Goal: Task Accomplishment & Management: Manage account settings

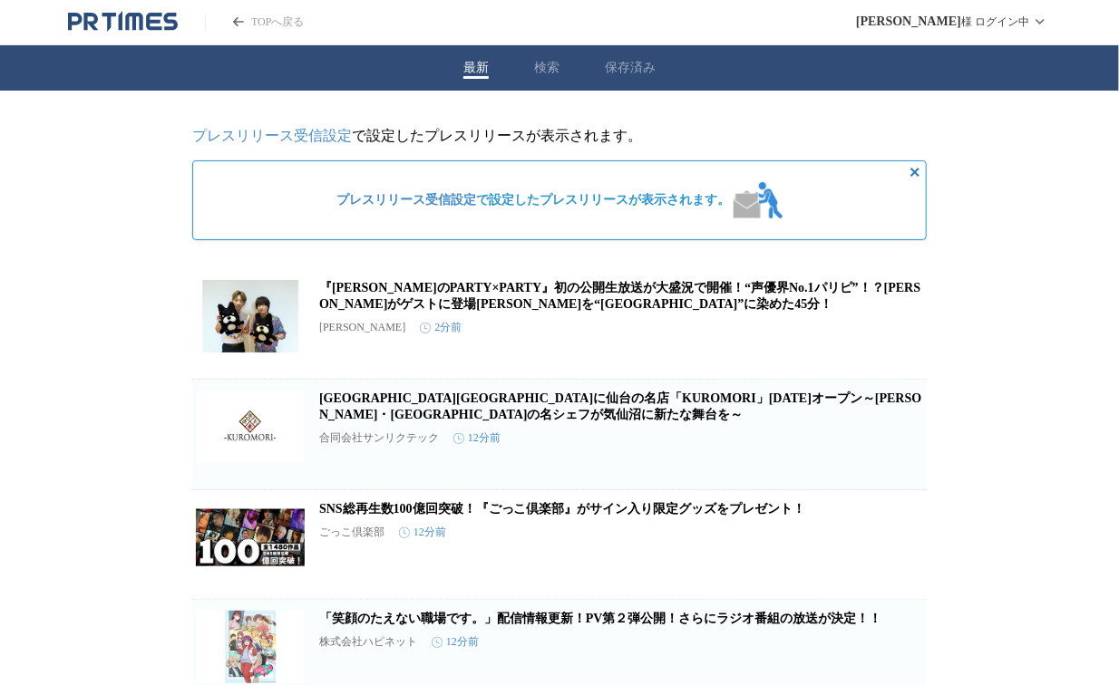
click at [546, 67] on button "検索" at bounding box center [546, 68] width 25 height 16
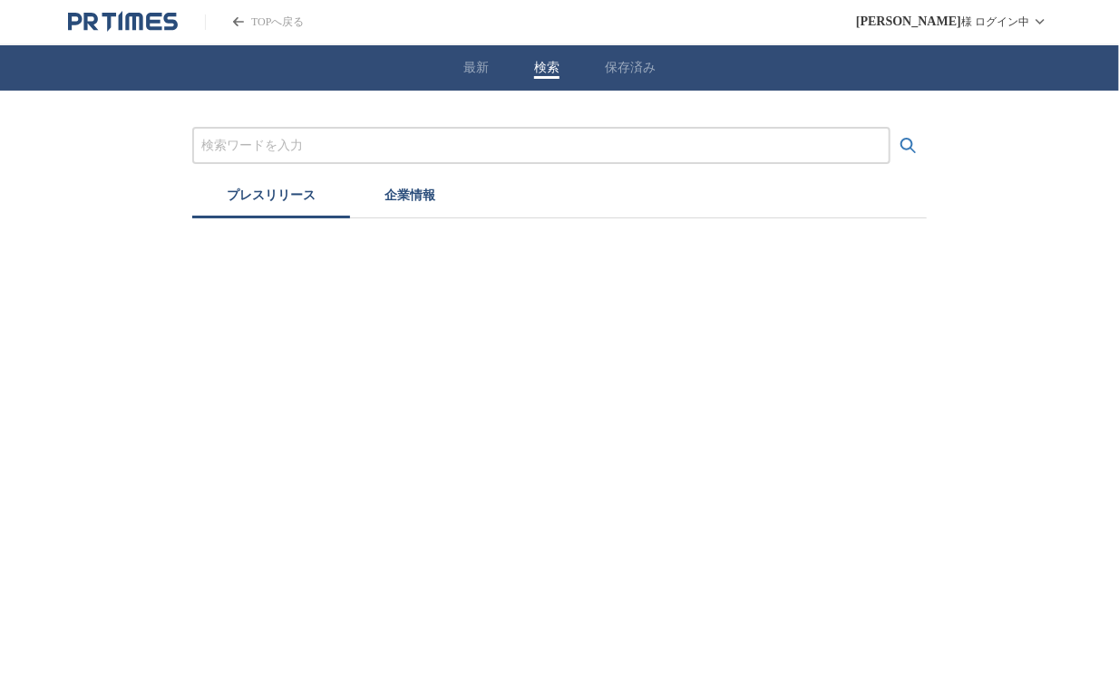
click at [214, 146] on input "プレスリリースおよび企業を検索する" at bounding box center [541, 146] width 680 height 20
type input "6"
click at [396, 192] on button "企業情報" at bounding box center [410, 199] width 120 height 40
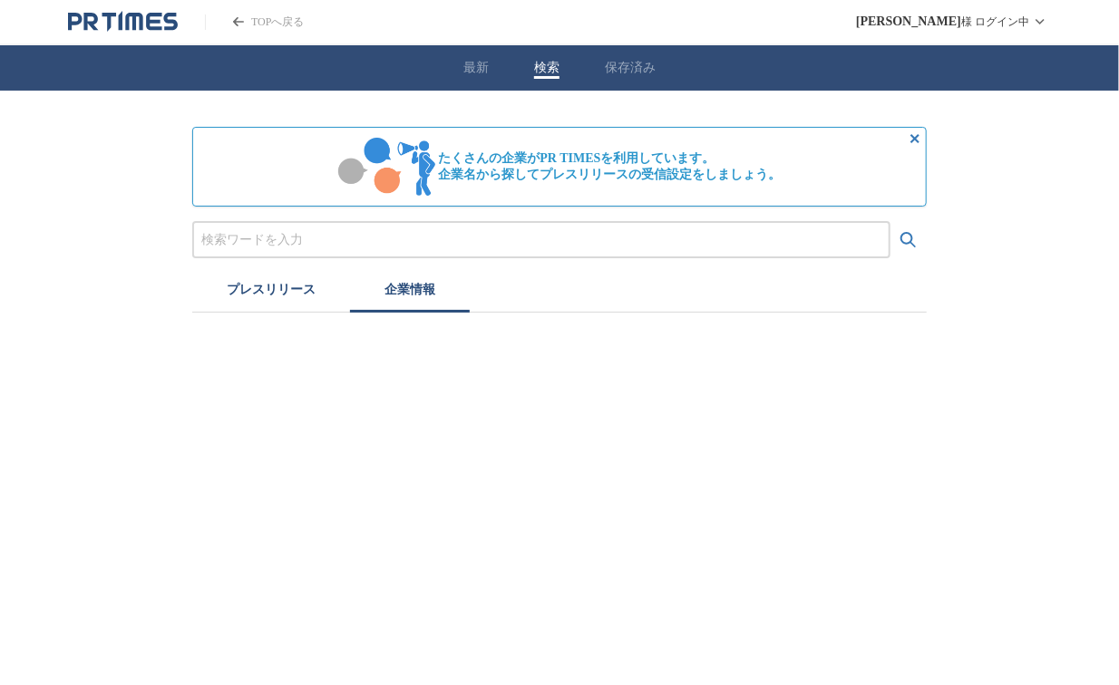
click at [350, 273] on button "企業情報" at bounding box center [410, 293] width 120 height 40
click at [241, 232] on input "プレスリリースおよび企業を検索する" at bounding box center [541, 240] width 680 height 20
type input "[PERSON_NAME]"
click at [890, 222] on button "検索する" at bounding box center [908, 240] width 36 height 36
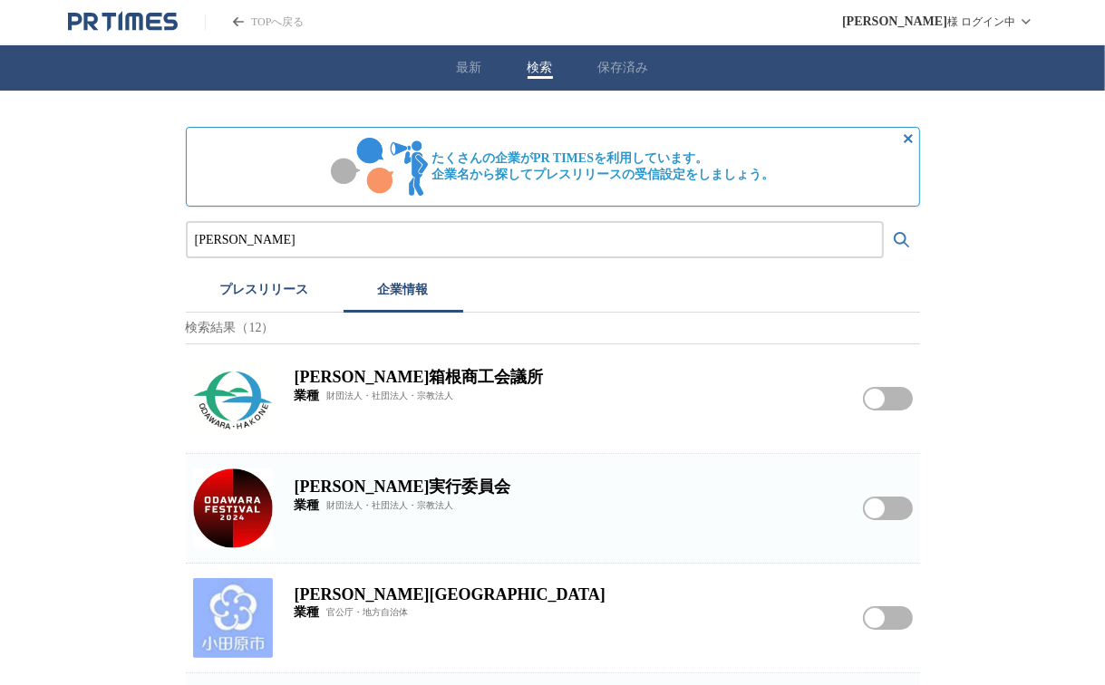
drag, startPoint x: 877, startPoint y: 403, endPoint x: 901, endPoint y: 402, distance: 23.6
click at [901, 402] on button "[PERSON_NAME]箱根商工会議所をフォローする" at bounding box center [888, 399] width 50 height 24
drag, startPoint x: 874, startPoint y: 508, endPoint x: 919, endPoint y: 508, distance: 45.3
click at [919, 508] on div "[PERSON_NAME]実行委員会 業種 財団法人・社団法人・宗教法人 [PERSON_NAME]実行委員会をフォローする" at bounding box center [553, 508] width 734 height 109
drag, startPoint x: 876, startPoint y: 513, endPoint x: 898, endPoint y: 510, distance: 22.8
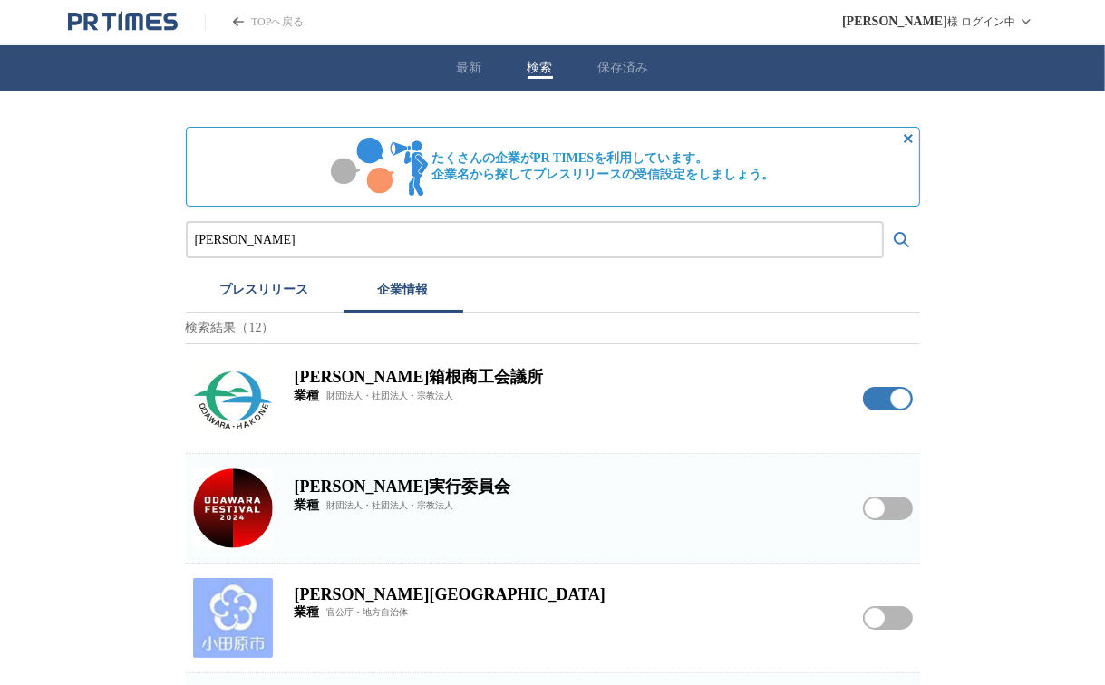
click at [898, 510] on button "[PERSON_NAME]実行委員会をフォローする" at bounding box center [888, 509] width 50 height 24
drag, startPoint x: 873, startPoint y: 625, endPoint x: 902, endPoint y: 623, distance: 29.1
click at [902, 623] on button "[PERSON_NAME][GEOGRAPHIC_DATA]をフォローする" at bounding box center [888, 618] width 50 height 24
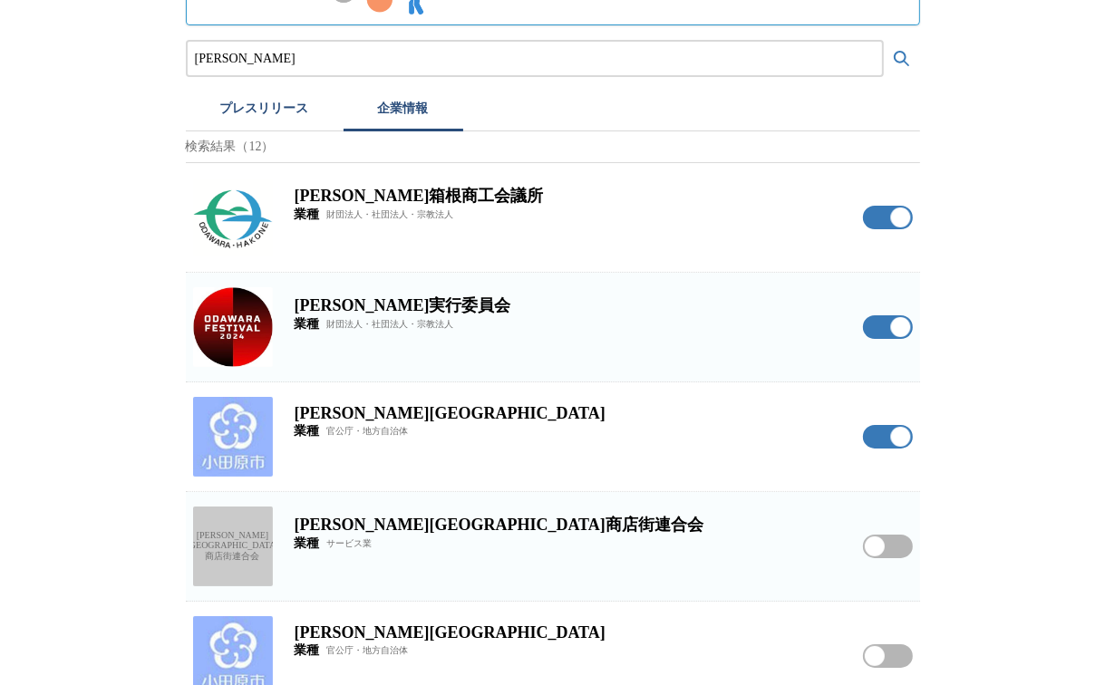
scroll to position [272, 0]
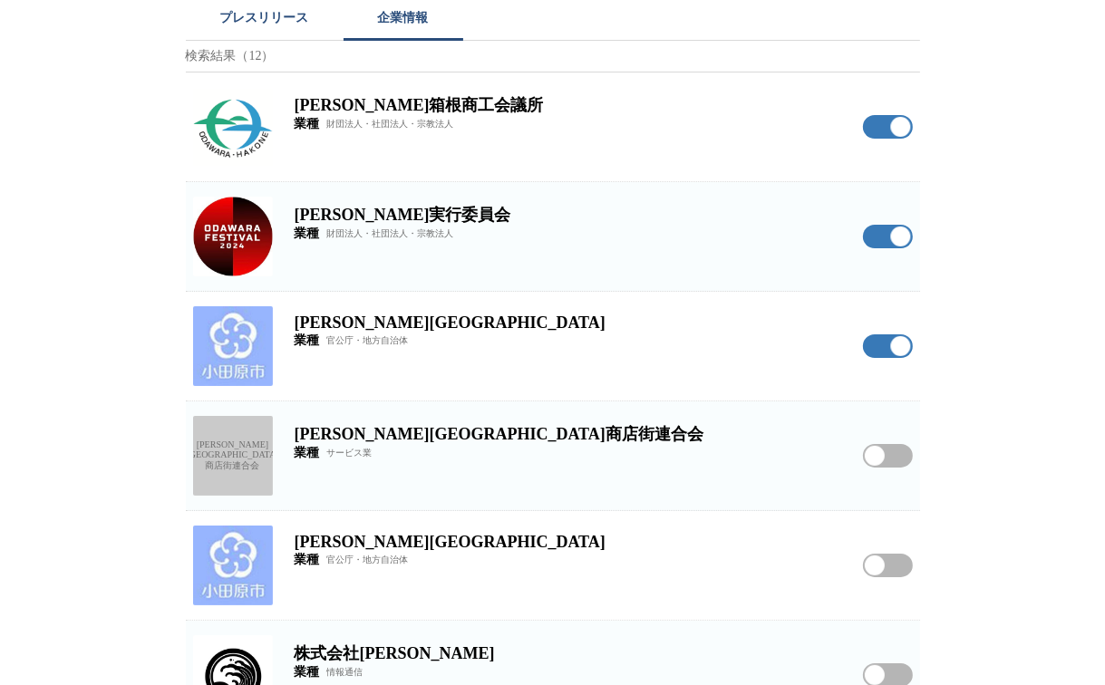
drag, startPoint x: 870, startPoint y: 461, endPoint x: 899, endPoint y: 460, distance: 29.0
click at [897, 460] on button "[PERSON_NAME][GEOGRAPHIC_DATA]商店街連合会をフォローする" at bounding box center [888, 456] width 50 height 24
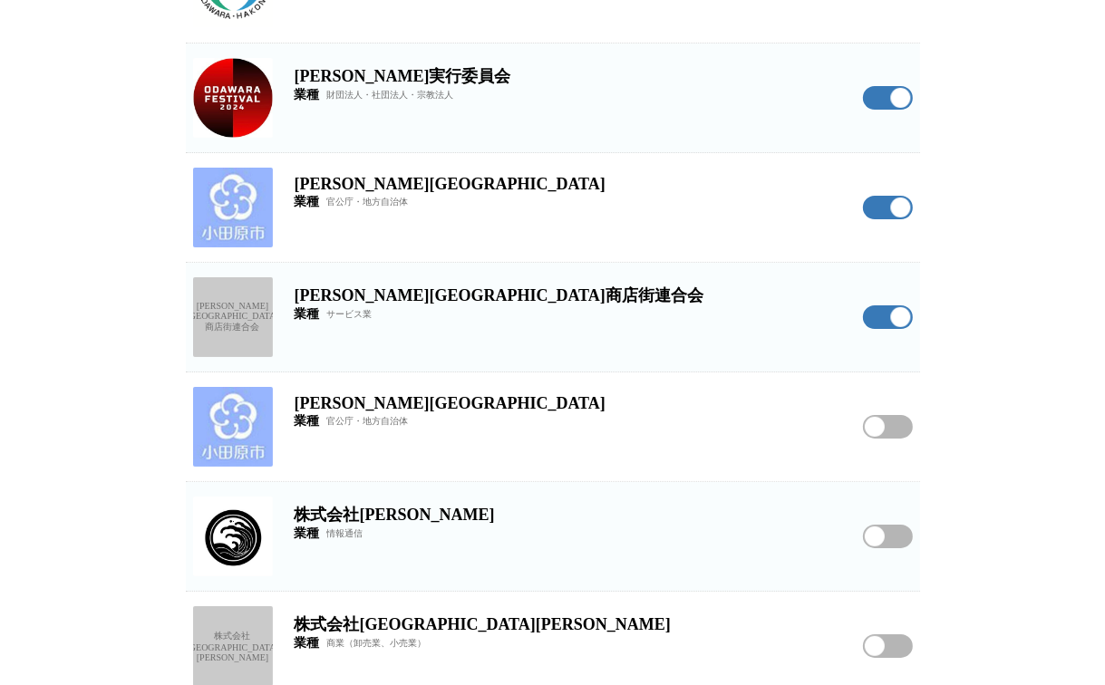
scroll to position [453, 0]
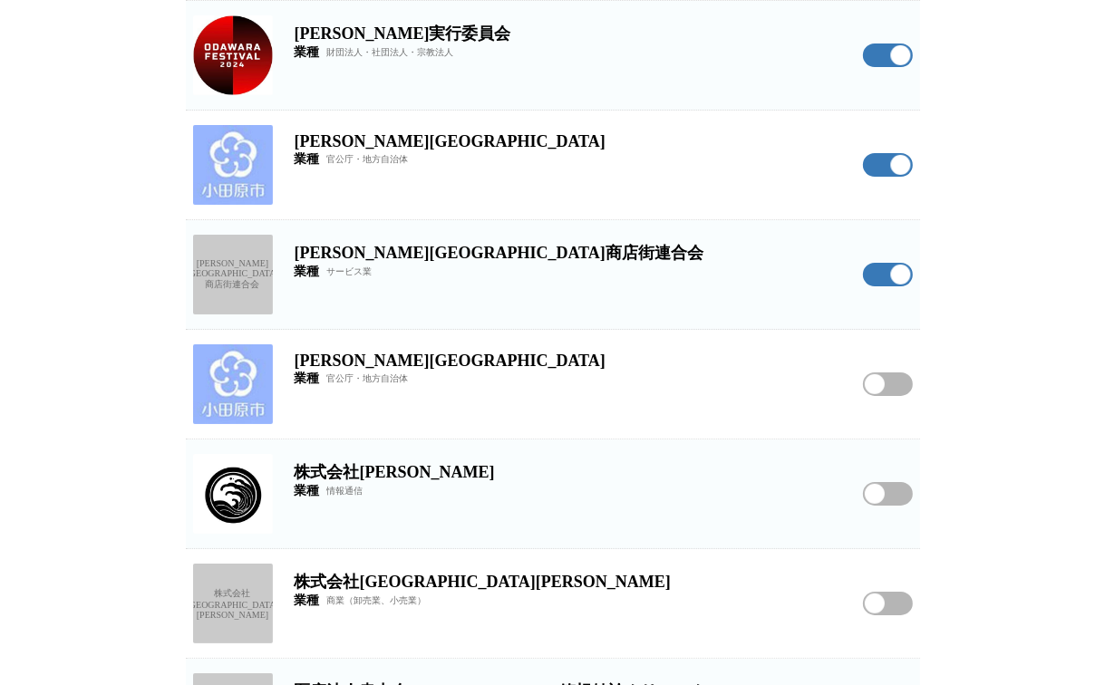
drag, startPoint x: 876, startPoint y: 501, endPoint x: 898, endPoint y: 499, distance: 21.8
click at [898, 499] on button "株式会社[PERSON_NAME]をフォローする" at bounding box center [888, 494] width 50 height 24
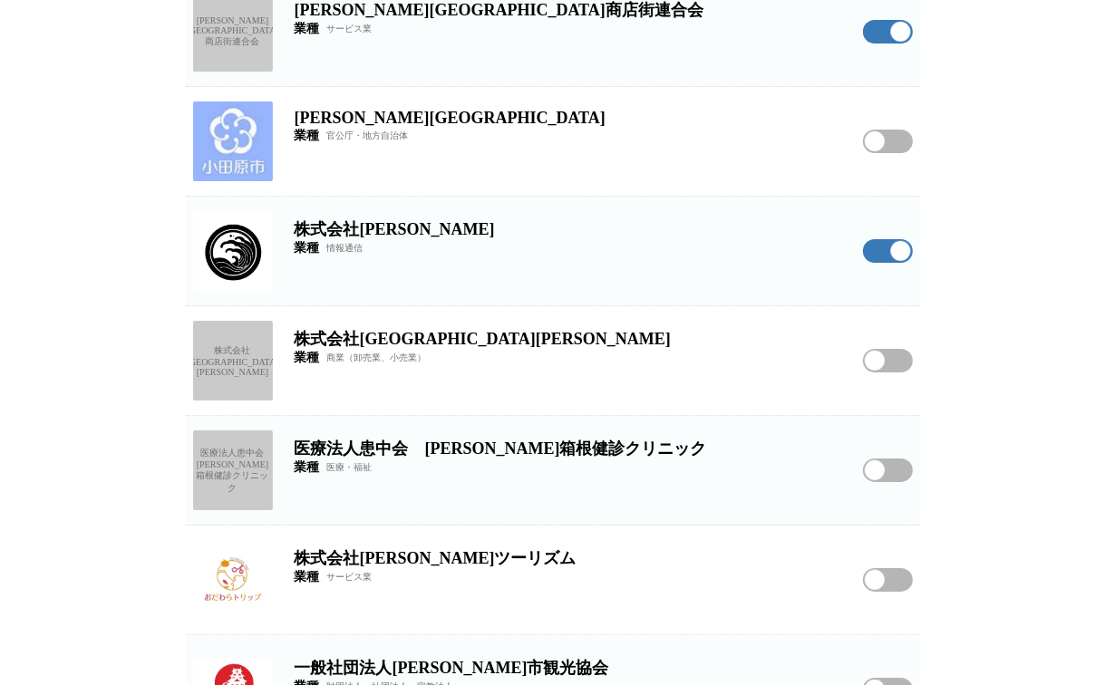
scroll to position [725, 0]
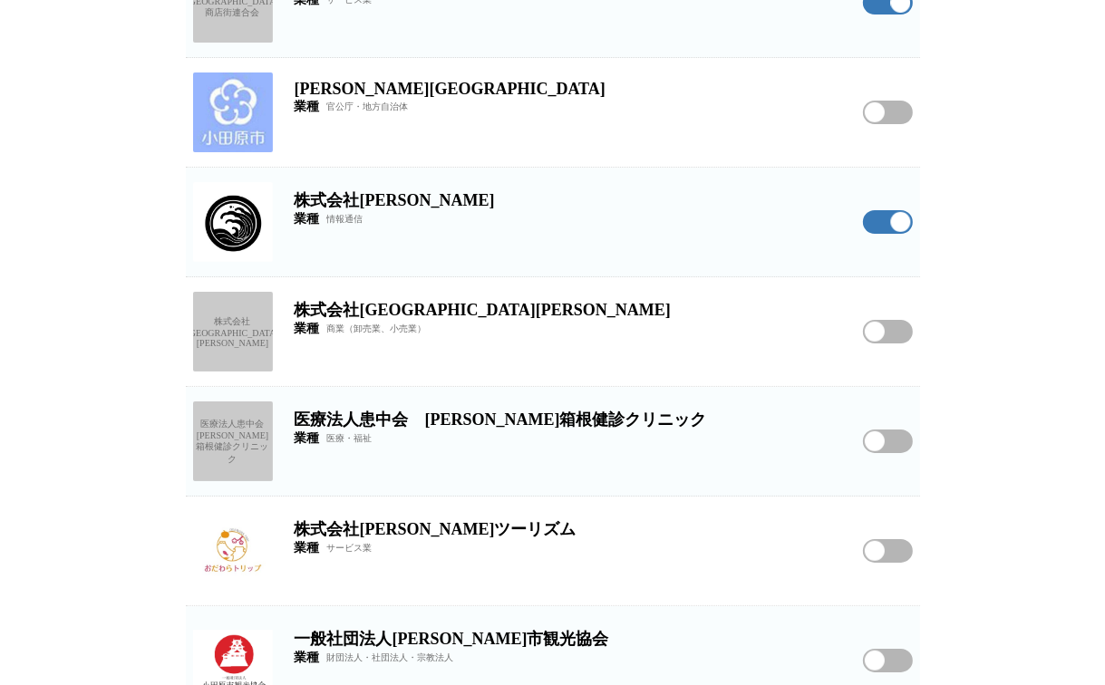
drag, startPoint x: 872, startPoint y: 557, endPoint x: 890, endPoint y: 554, distance: 18.5
click at [890, 554] on button "株式会社[PERSON_NAME]ツーリズムをフォローする" at bounding box center [888, 551] width 50 height 24
drag, startPoint x: 877, startPoint y: 659, endPoint x: 905, endPoint y: 659, distance: 27.2
click at [905, 659] on button "一般社団法人[PERSON_NAME]市観光協会をフォローする" at bounding box center [888, 661] width 50 height 24
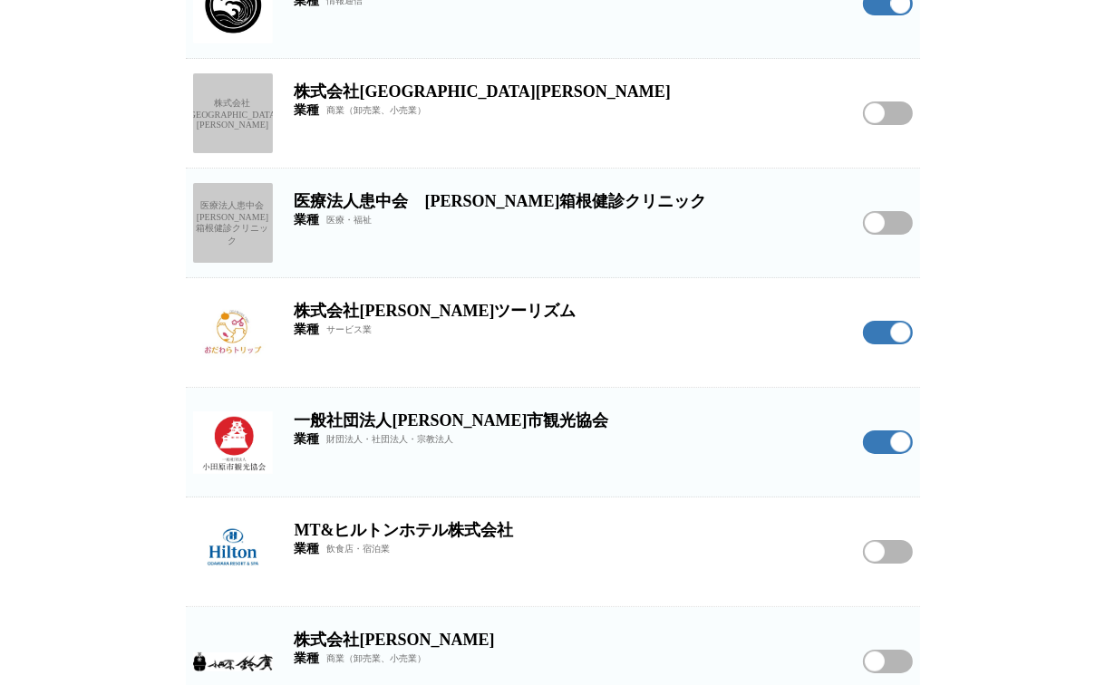
scroll to position [979, 0]
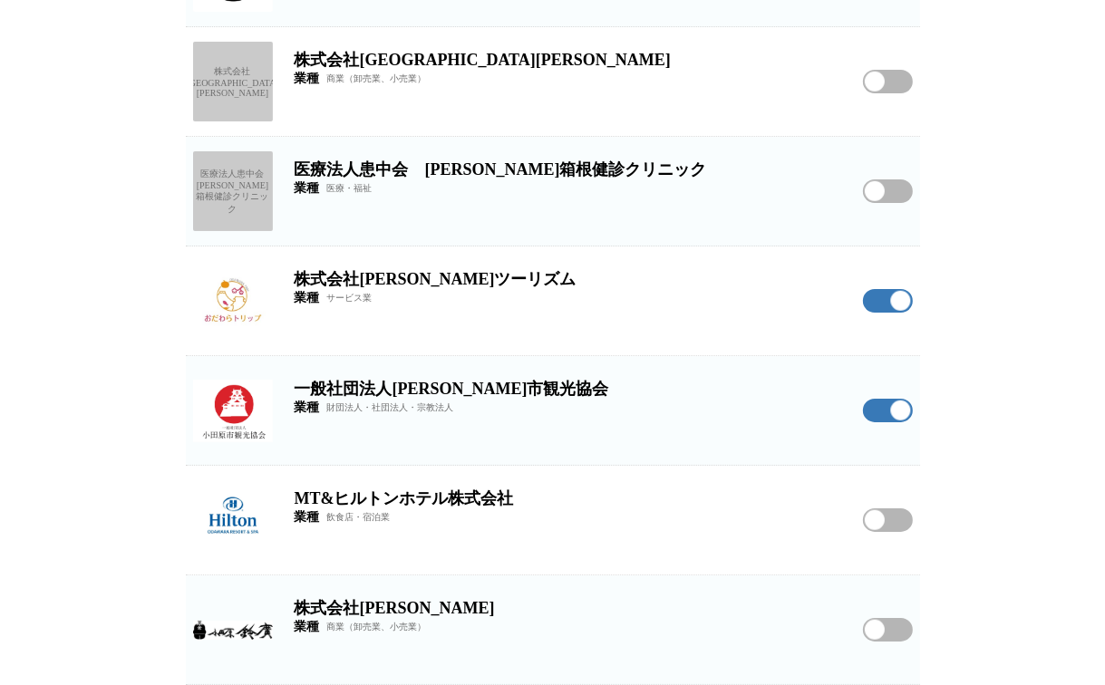
drag, startPoint x: 878, startPoint y: 634, endPoint x: 908, endPoint y: 631, distance: 30.0
click at [908, 631] on button "株式会社[PERSON_NAME]をフォローする" at bounding box center [888, 630] width 50 height 24
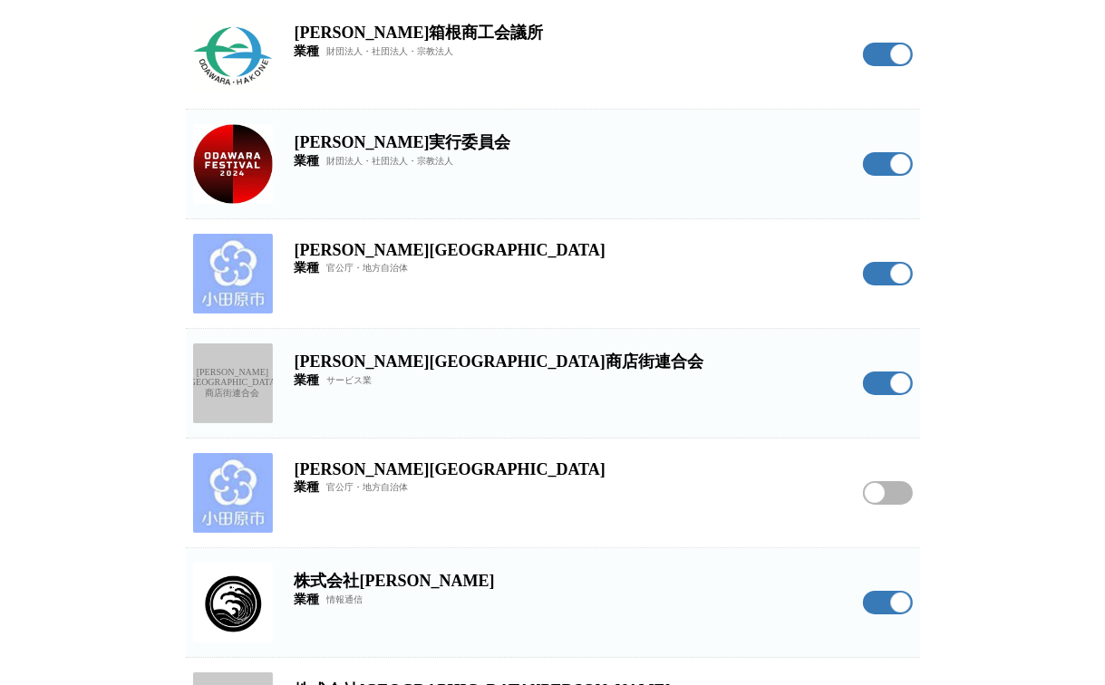
scroll to position [0, 0]
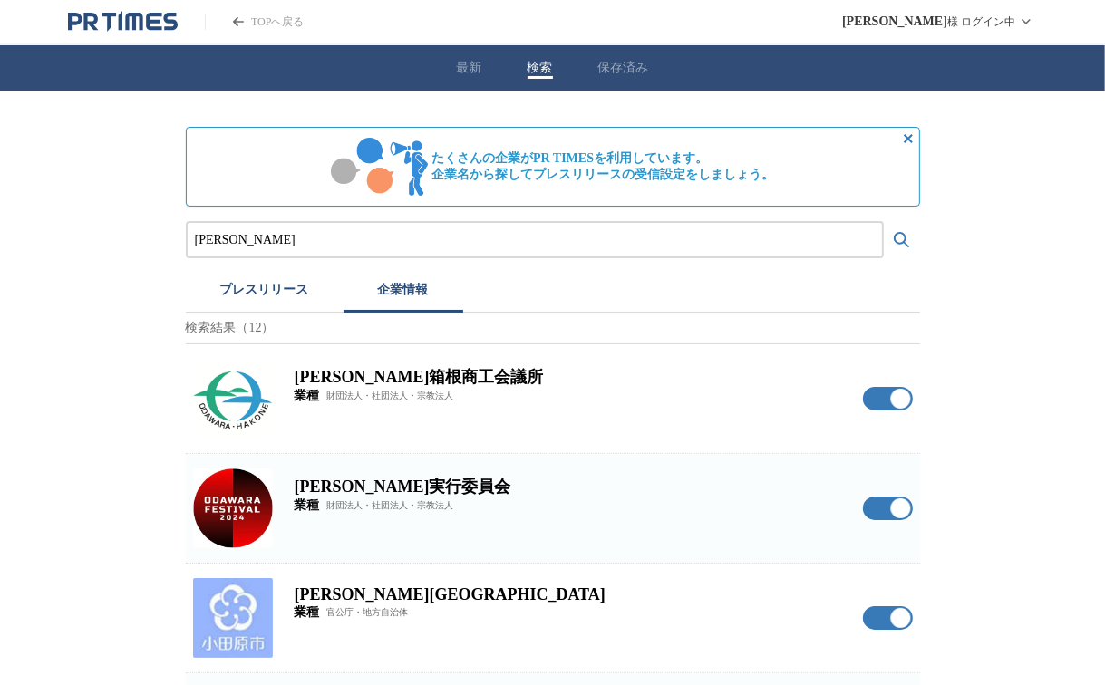
click at [900, 232] on icon "検索する" at bounding box center [901, 239] width 15 height 15
click at [464, 61] on button "最新" at bounding box center [469, 68] width 25 height 16
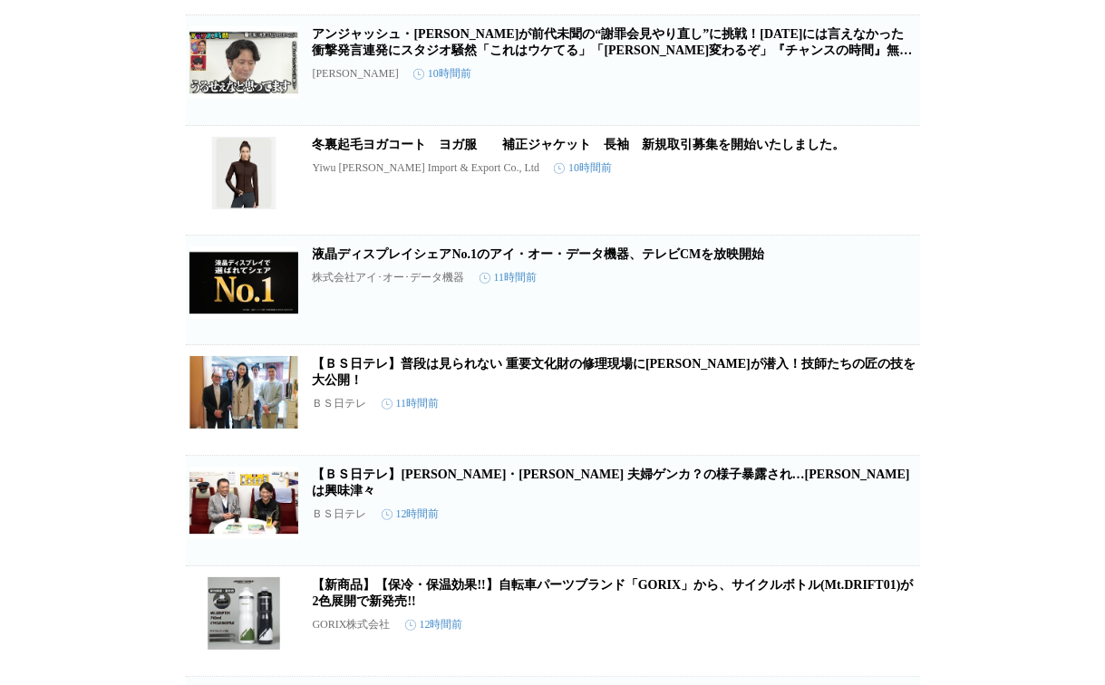
scroll to position [6717, 0]
